Goal: Check status: Check status

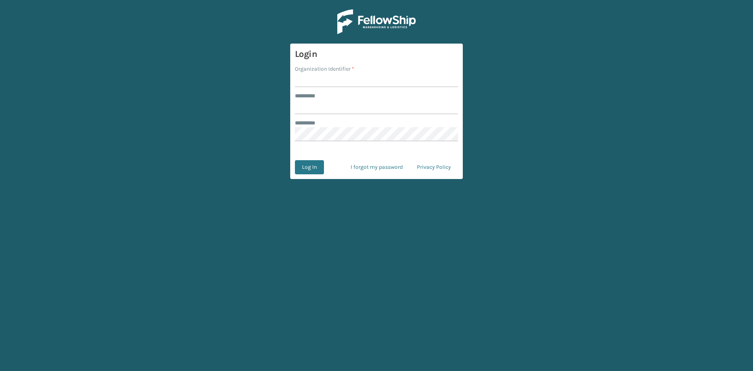
type input "*****"
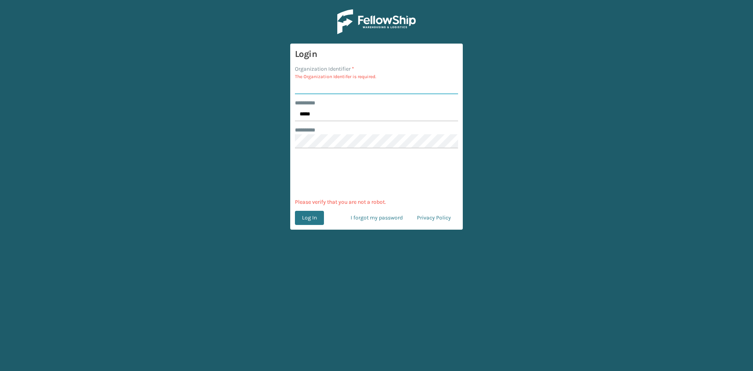
click at [313, 87] on input "Organization Identifier *" at bounding box center [376, 87] width 163 height 14
type input "sleepgeekz"
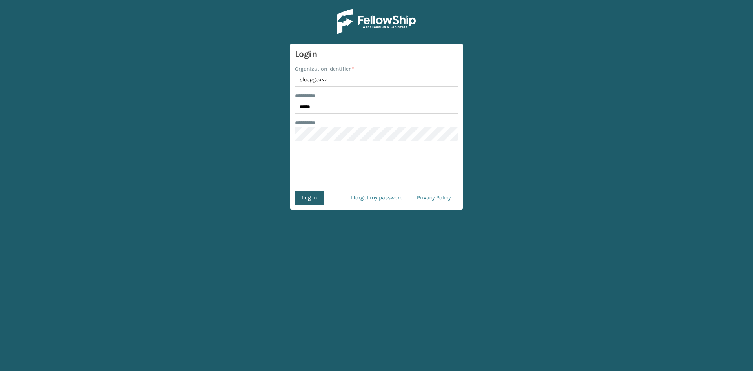
click at [309, 198] on button "Log In" at bounding box center [309, 198] width 29 height 14
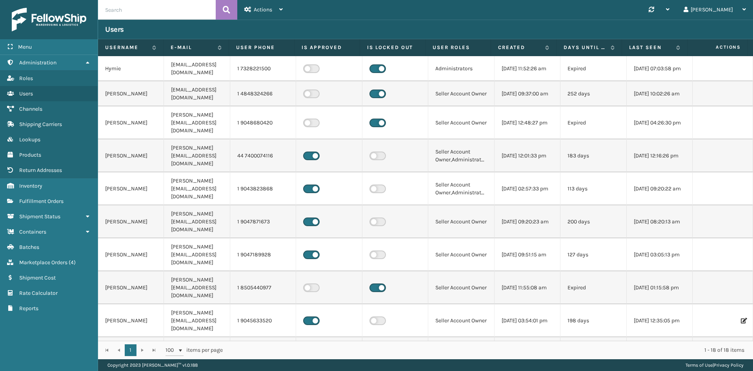
click at [170, 6] on input "text" at bounding box center [157, 10] width 118 height 20
paste input "883930598156"
type input "883930598156"
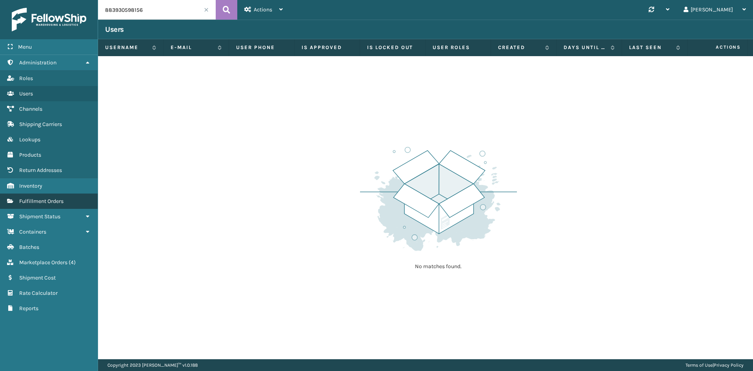
click at [35, 202] on span "Fulfillment Orders" at bounding box center [41, 201] width 44 height 7
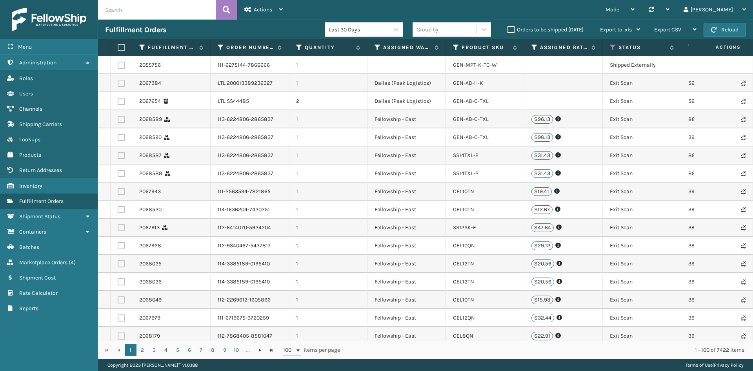
click at [139, 9] on input "text" at bounding box center [157, 10] width 118 height 20
paste input "883930598156"
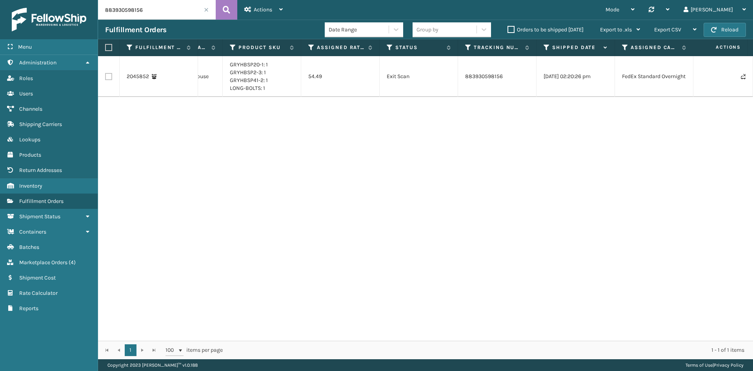
scroll to position [0, 274]
click at [629, 74] on p "$57.27" at bounding box center [627, 76] width 22 height 9
click at [151, 11] on input "883930598156" at bounding box center [157, 10] width 118 height 20
drag, startPoint x: 150, startPoint y: 8, endPoint x: 64, endPoint y: 2, distance: 86.5
click at [64, 0] on div "Menu Administration Roles Users Channels Shipping Carriers Lookups Products Ret…" at bounding box center [376, 0] width 753 height 0
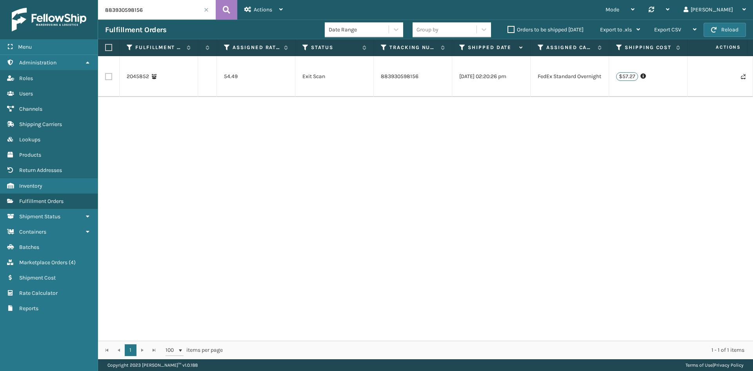
paste input "62808176"
type input "883628081766"
click at [227, 11] on icon at bounding box center [226, 10] width 7 height 12
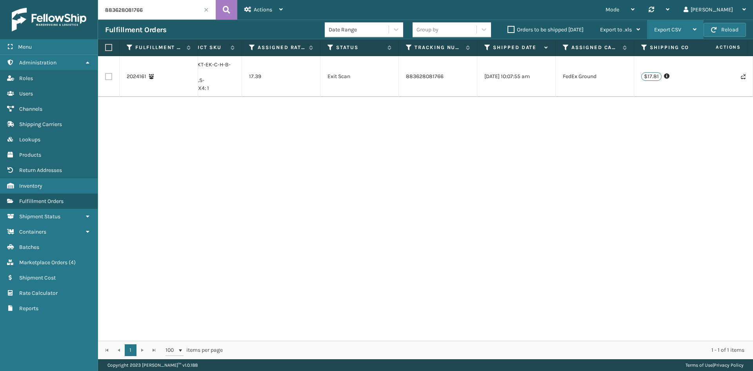
click at [694, 30] on icon at bounding box center [695, 29] width 4 height 5
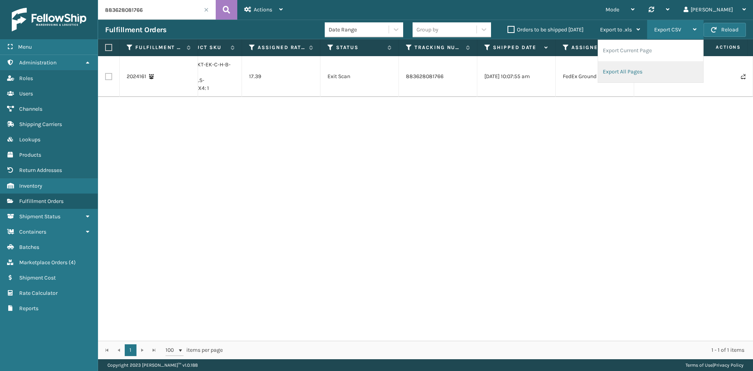
click at [641, 71] on li "Export All Pages" at bounding box center [650, 71] width 105 height 21
